Goal: Obtain resource: Obtain resource

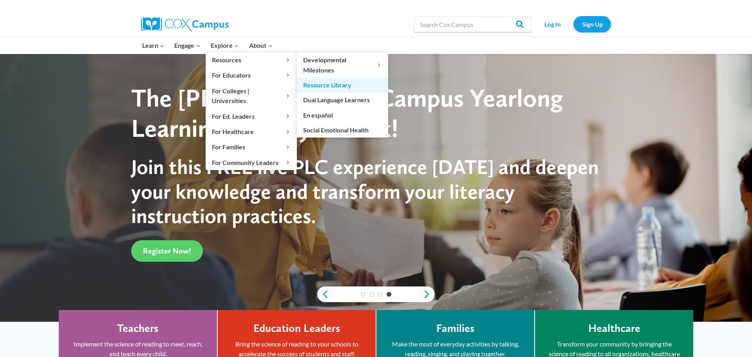
click at [334, 82] on link "Resource Library" at bounding box center [342, 85] width 91 height 15
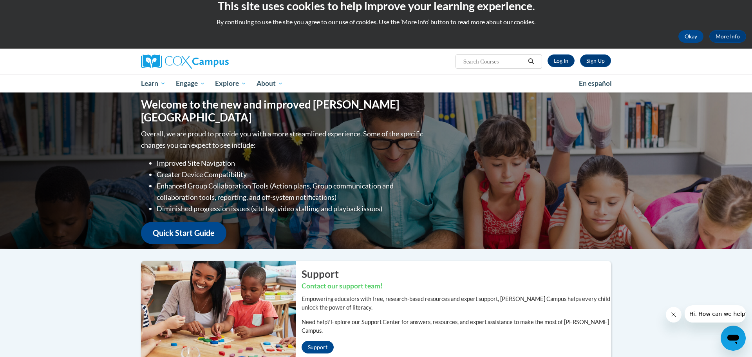
scroll to position [8, 0]
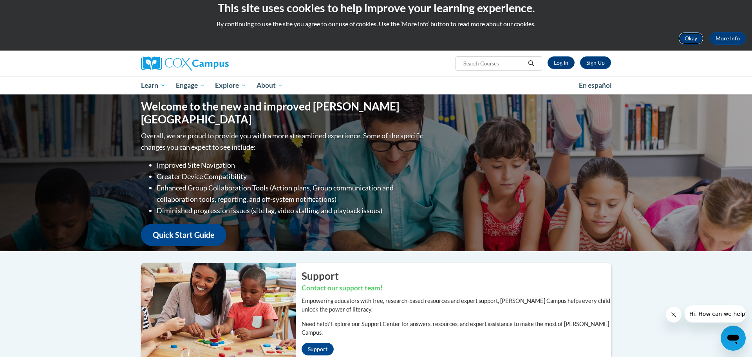
click at [684, 42] on button "Okay" at bounding box center [690, 38] width 25 height 13
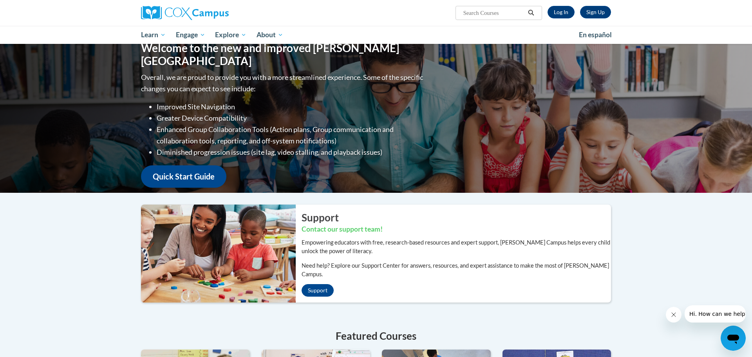
scroll to position [0, 0]
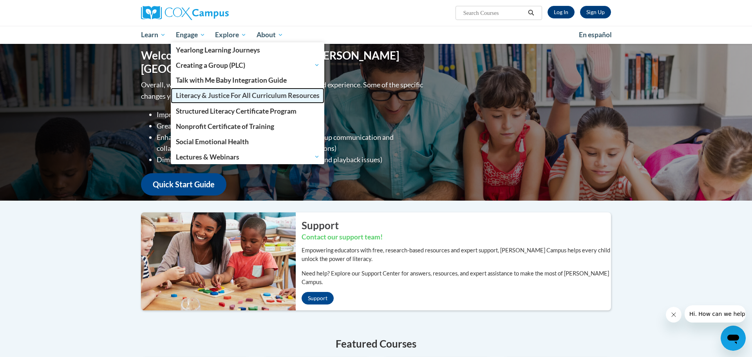
click at [229, 96] on span "Literacy & Justice For All Curriculum Resources" at bounding box center [248, 95] width 144 height 8
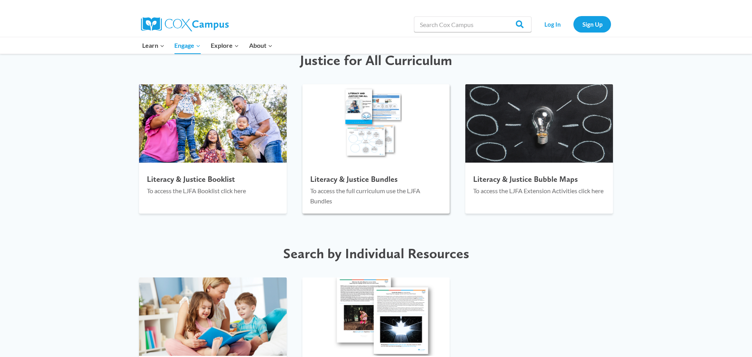
scroll to position [1137, 0]
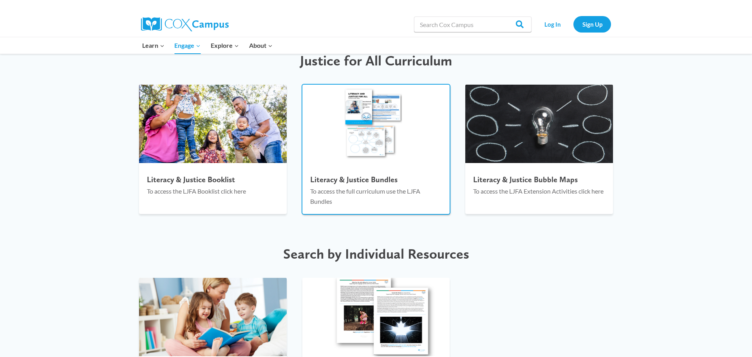
click at [374, 154] on img at bounding box center [376, 124] width 148 height 78
